Goal: Share content

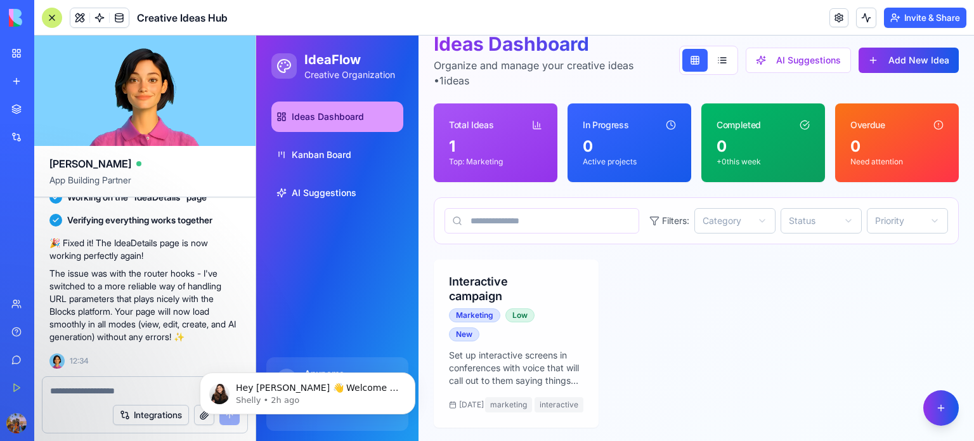
scroll to position [83, 0]
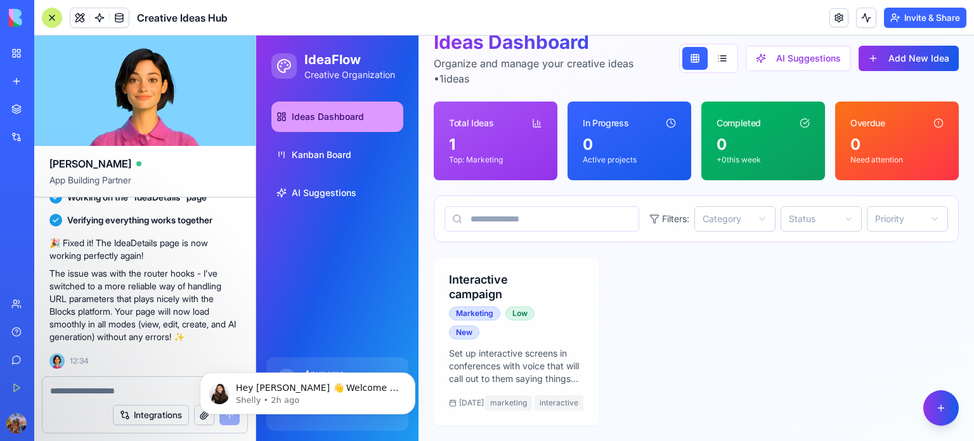
click at [176, 395] on textarea at bounding box center [145, 390] width 190 height 13
click at [414, 381] on button "Dismiss notification" at bounding box center [411, 376] width 16 height 16
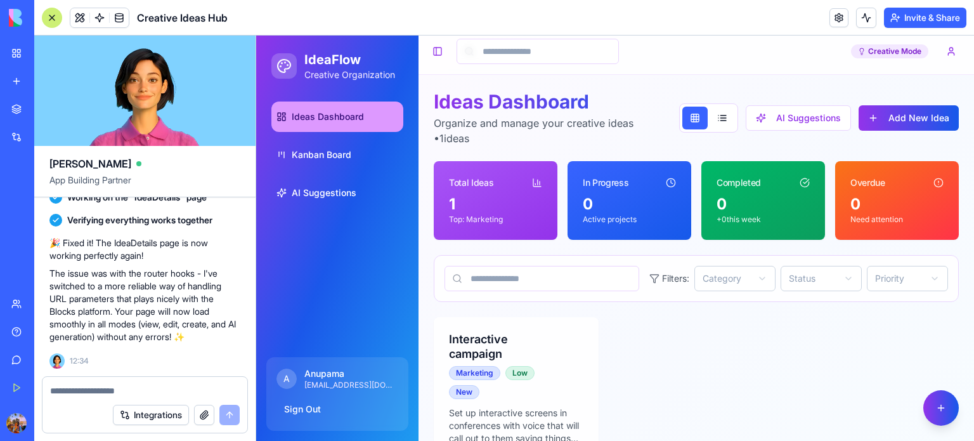
scroll to position [0, 0]
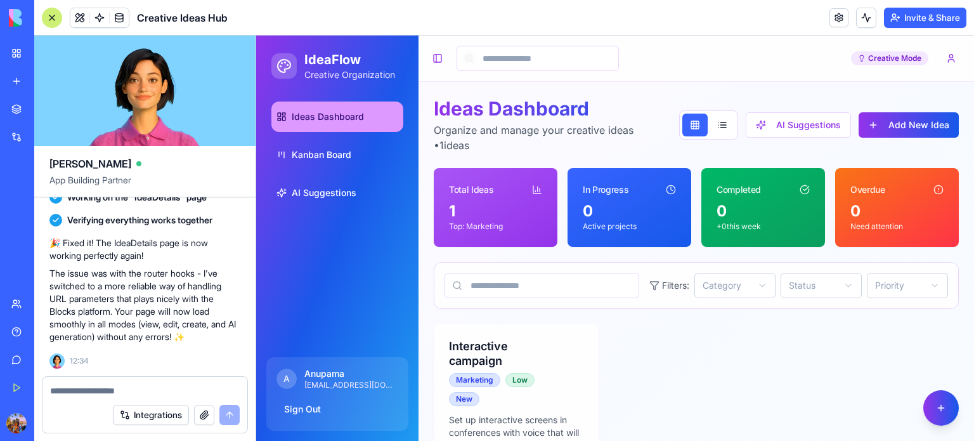
click at [914, 22] on button "Invite & Share" at bounding box center [925, 18] width 82 height 20
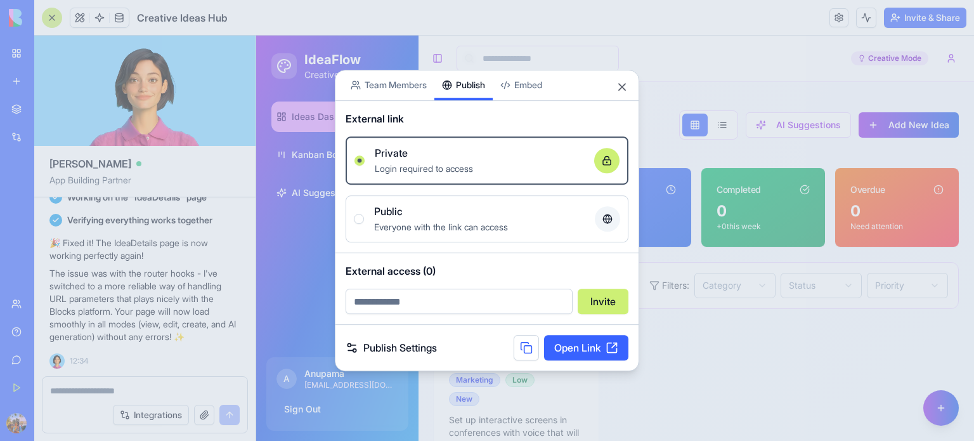
click at [452, 108] on div "Share App Team Members Publish Embed External link Private Login required to ac…" at bounding box center [487, 221] width 304 height 302
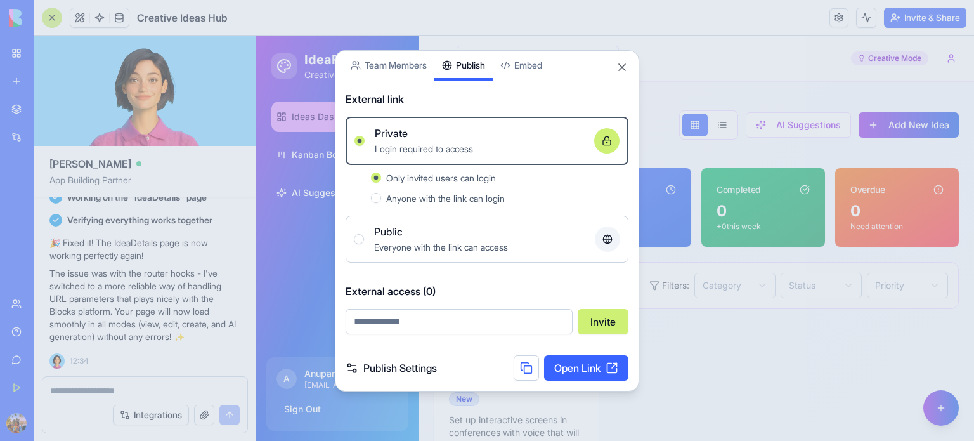
click at [400, 67] on body "BETA My Workspace New app Marketplace Integrations Recent Untitled App AI Logo …" at bounding box center [487, 220] width 974 height 441
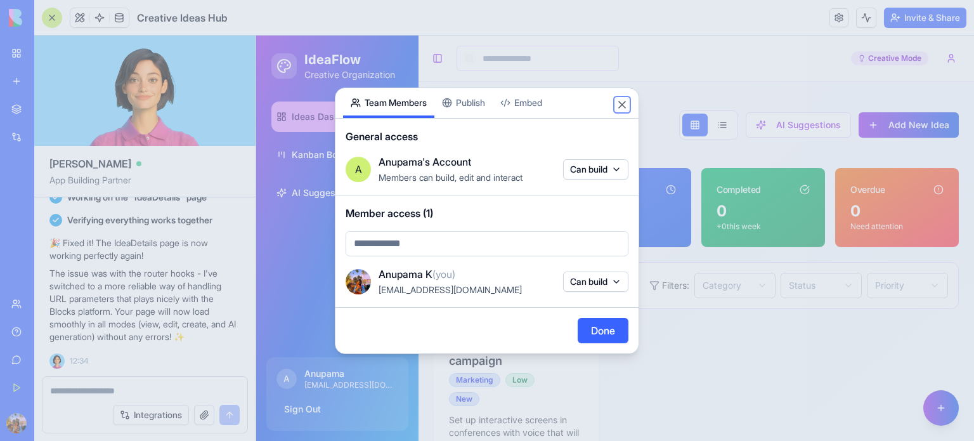
click at [621, 101] on button "Close" at bounding box center [622, 104] width 13 height 13
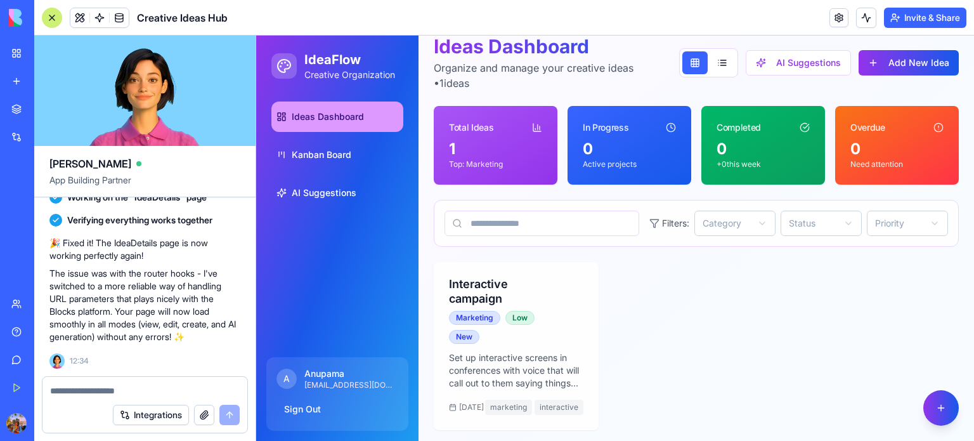
scroll to position [63, 0]
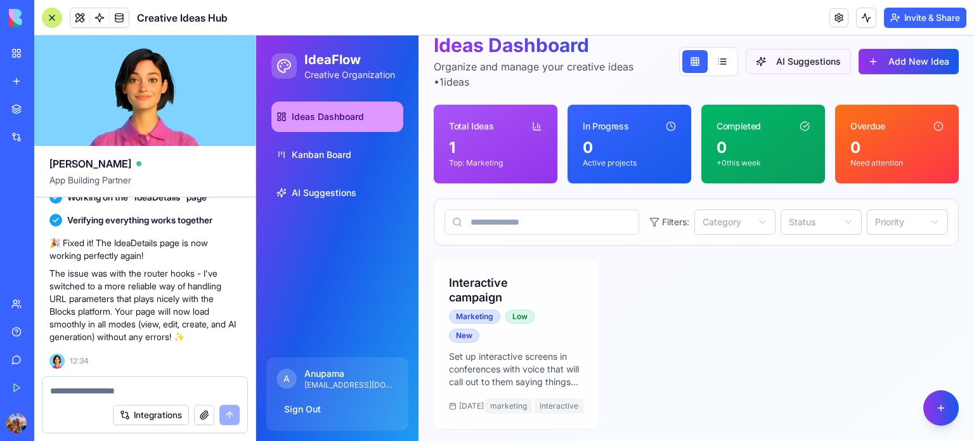
click at [801, 60] on button "AI Suggestions" at bounding box center [798, 61] width 105 height 25
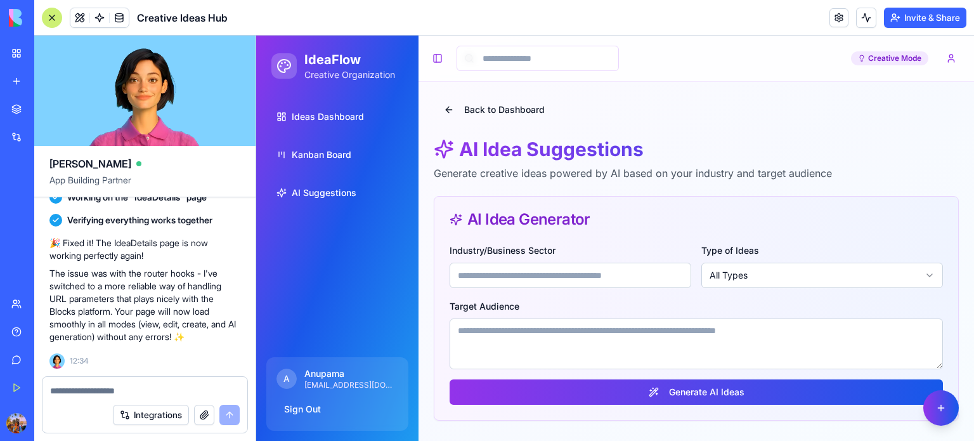
scroll to position [0, 0]
click at [447, 103] on button "Back to Dashboard" at bounding box center [494, 109] width 121 height 25
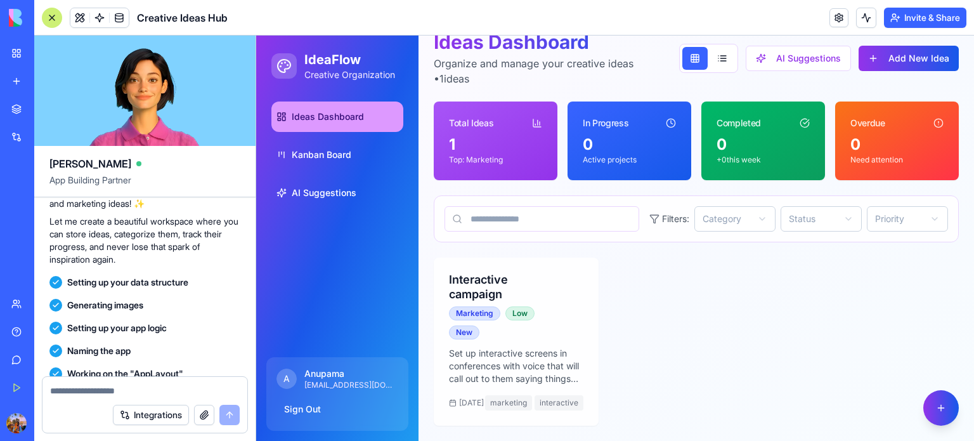
scroll to position [83, 0]
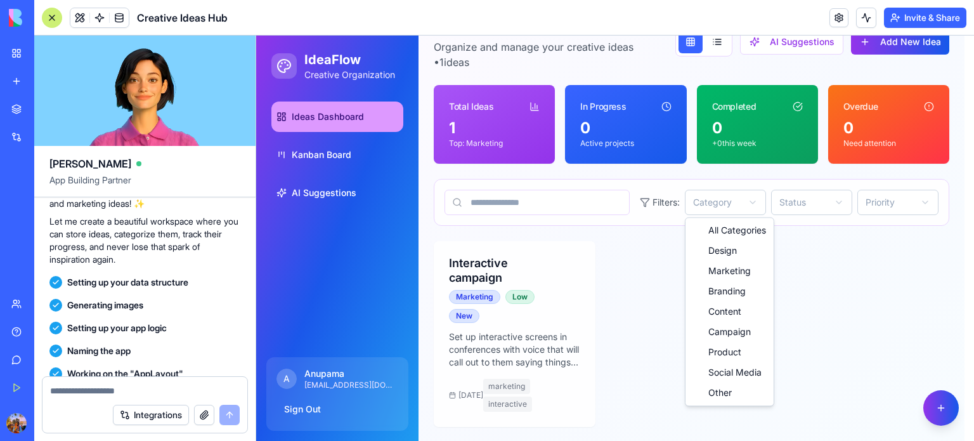
click at [713, 205] on html "IdeaFlow Creative Organization Ideas Dashboard Kanban Board AI Suggestions A An…" at bounding box center [615, 197] width 718 height 490
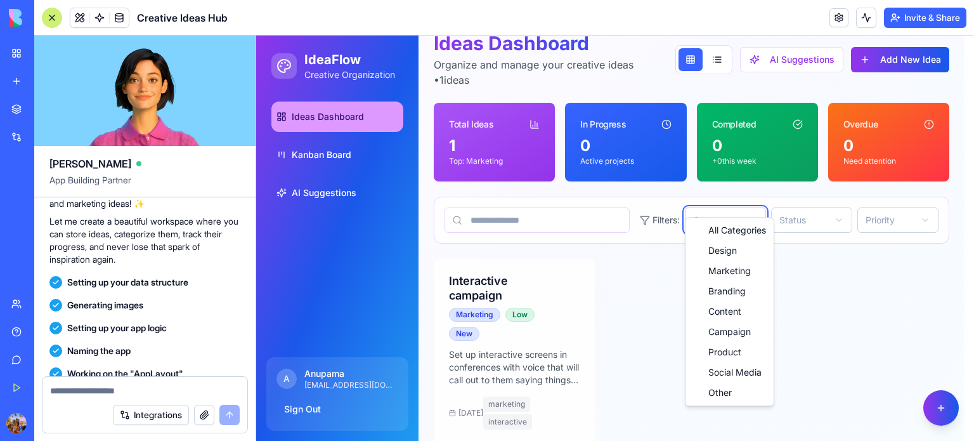
click at [713, 205] on html "IdeaFlow Creative Organization Ideas Dashboard Kanban Board AI Suggestions A An…" at bounding box center [615, 215] width 718 height 490
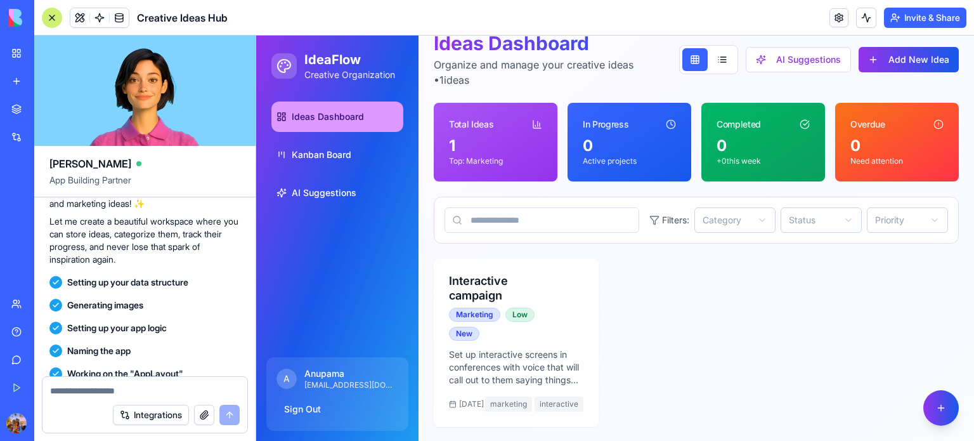
click at [754, 220] on html "IdeaFlow Creative Organization Ideas Dashboard Kanban Board AI Suggestions A An…" at bounding box center [615, 206] width 718 height 472
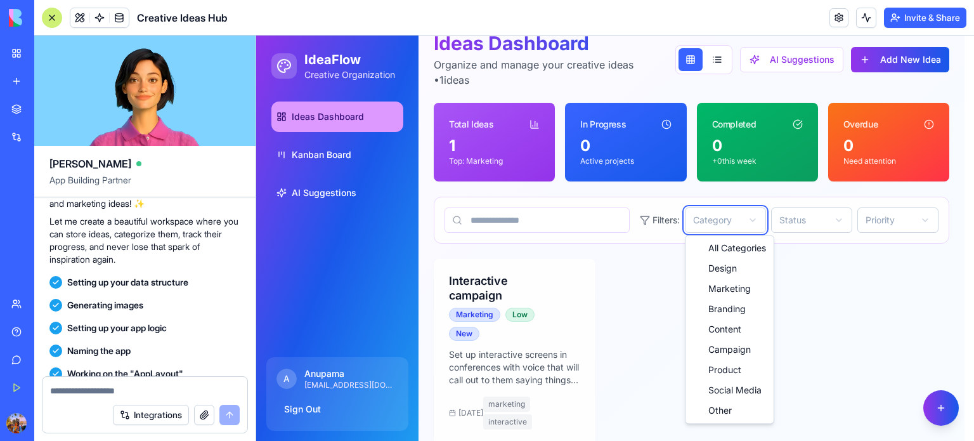
click at [754, 220] on html "IdeaFlow Creative Organization Ideas Dashboard Kanban Board AI Suggestions A An…" at bounding box center [615, 215] width 718 height 490
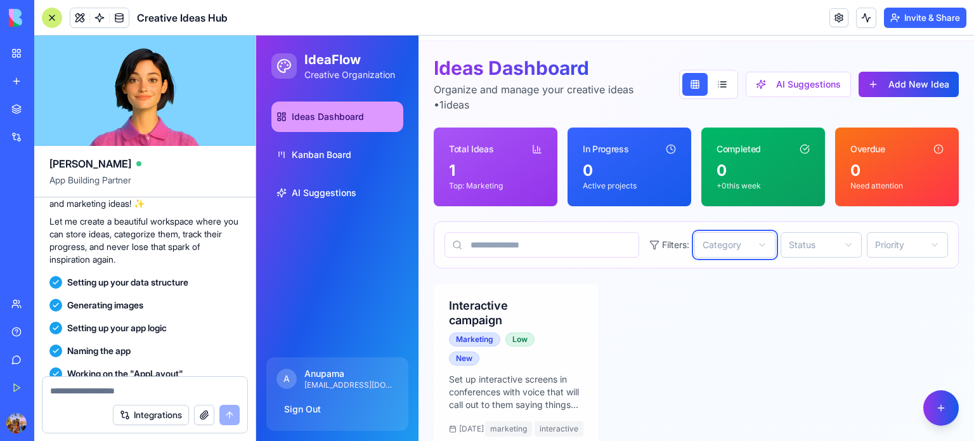
scroll to position [39, 0]
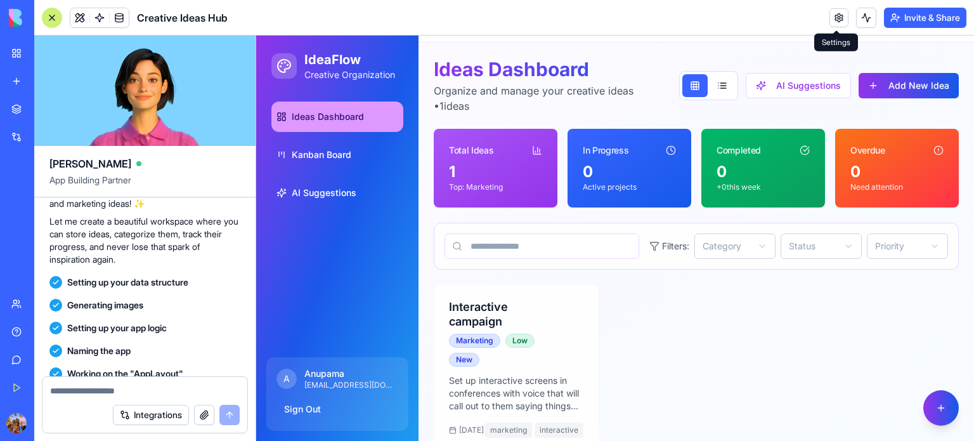
click at [844, 18] on link at bounding box center [839, 17] width 19 height 19
click at [835, 17] on link at bounding box center [839, 17] width 19 height 19
click at [899, 24] on button "Invite & Share" at bounding box center [925, 18] width 82 height 20
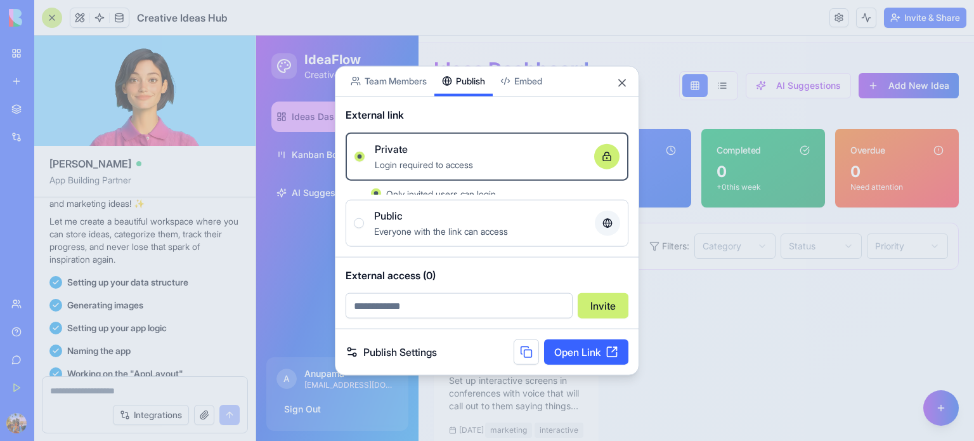
click at [468, 107] on div "Share App Team Members Publish Embed External link Private Login required to ac…" at bounding box center [487, 220] width 304 height 310
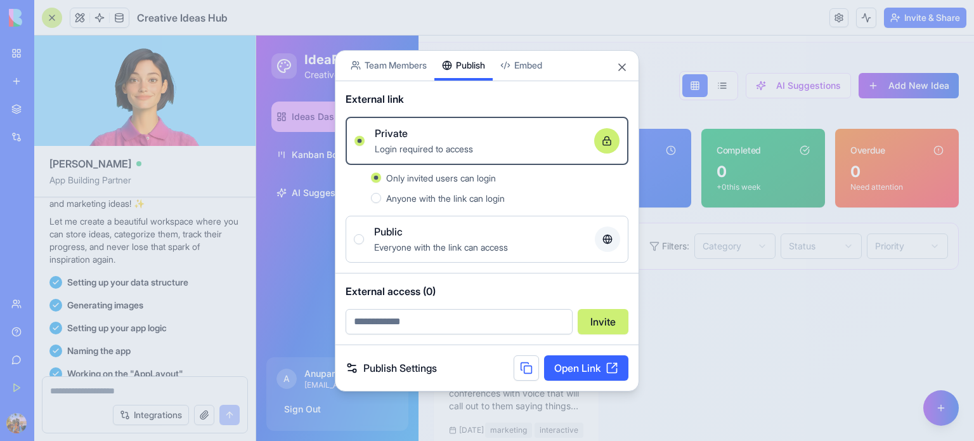
click at [612, 362] on link "Open Link" at bounding box center [586, 367] width 84 height 25
